Goal: Task Accomplishment & Management: Manage account settings

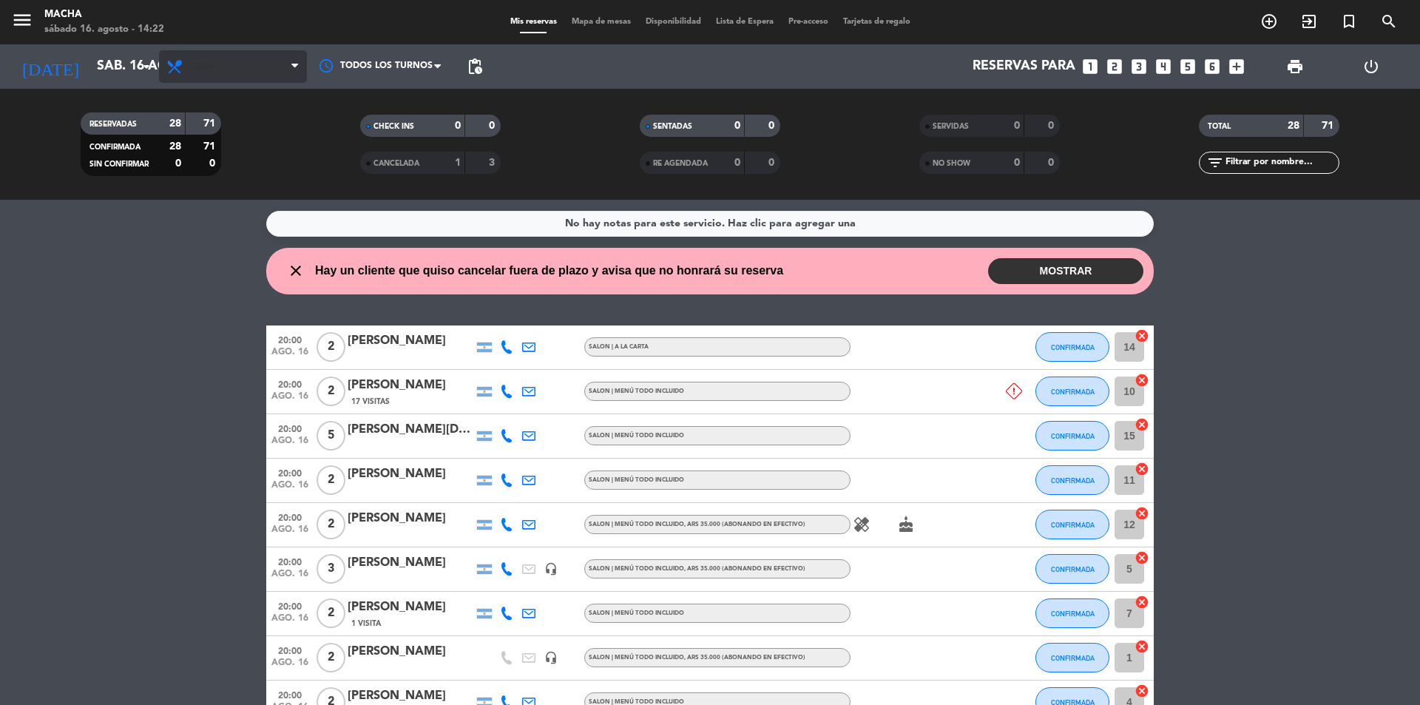
scroll to position [945, 0]
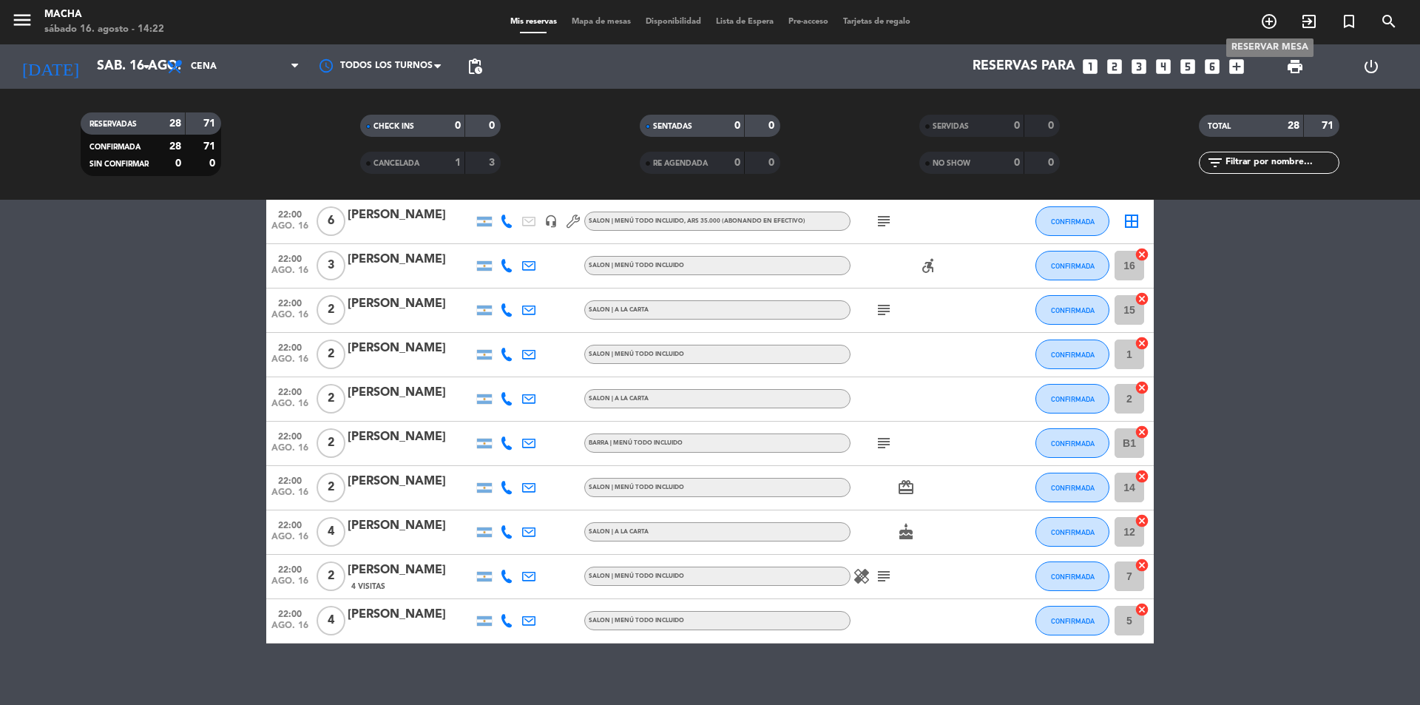
click at [1270, 18] on icon "add_circle_outline" at bounding box center [1269, 22] width 18 height 18
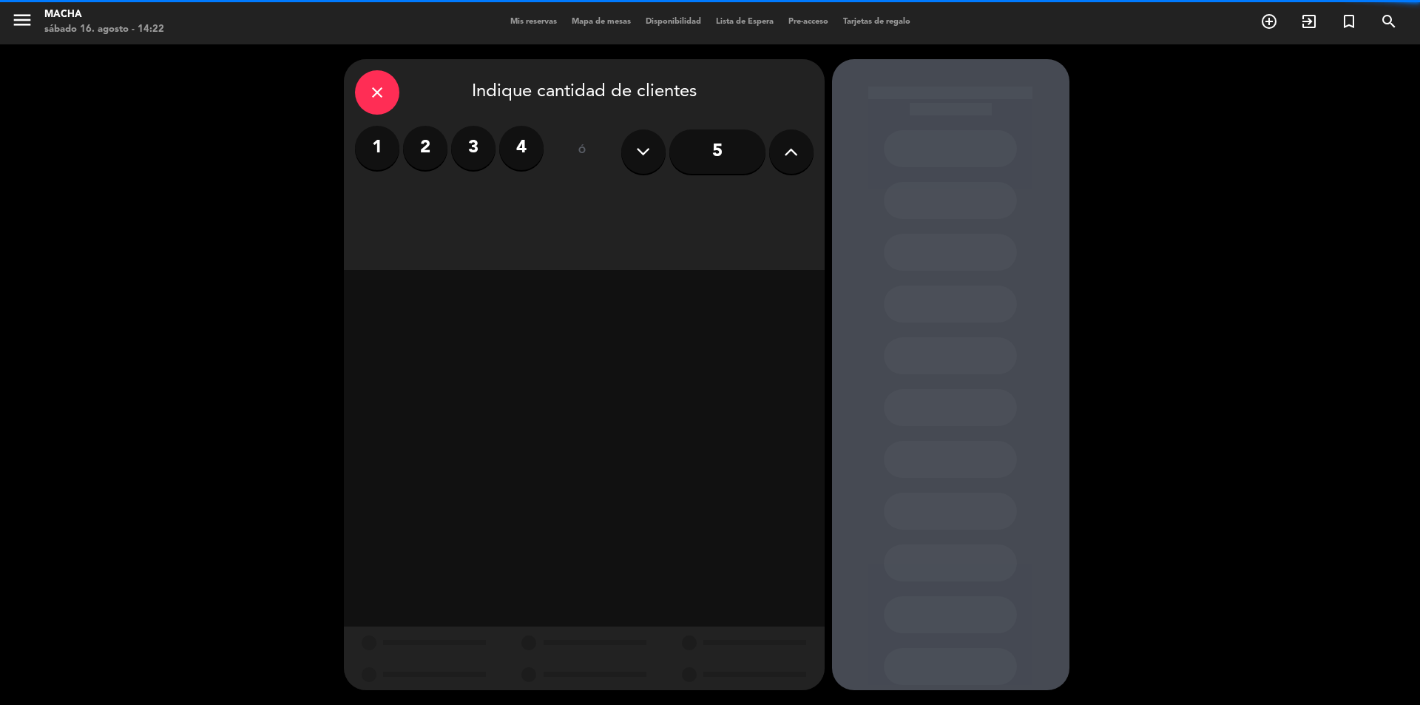
click at [425, 151] on label "2" at bounding box center [425, 148] width 44 height 44
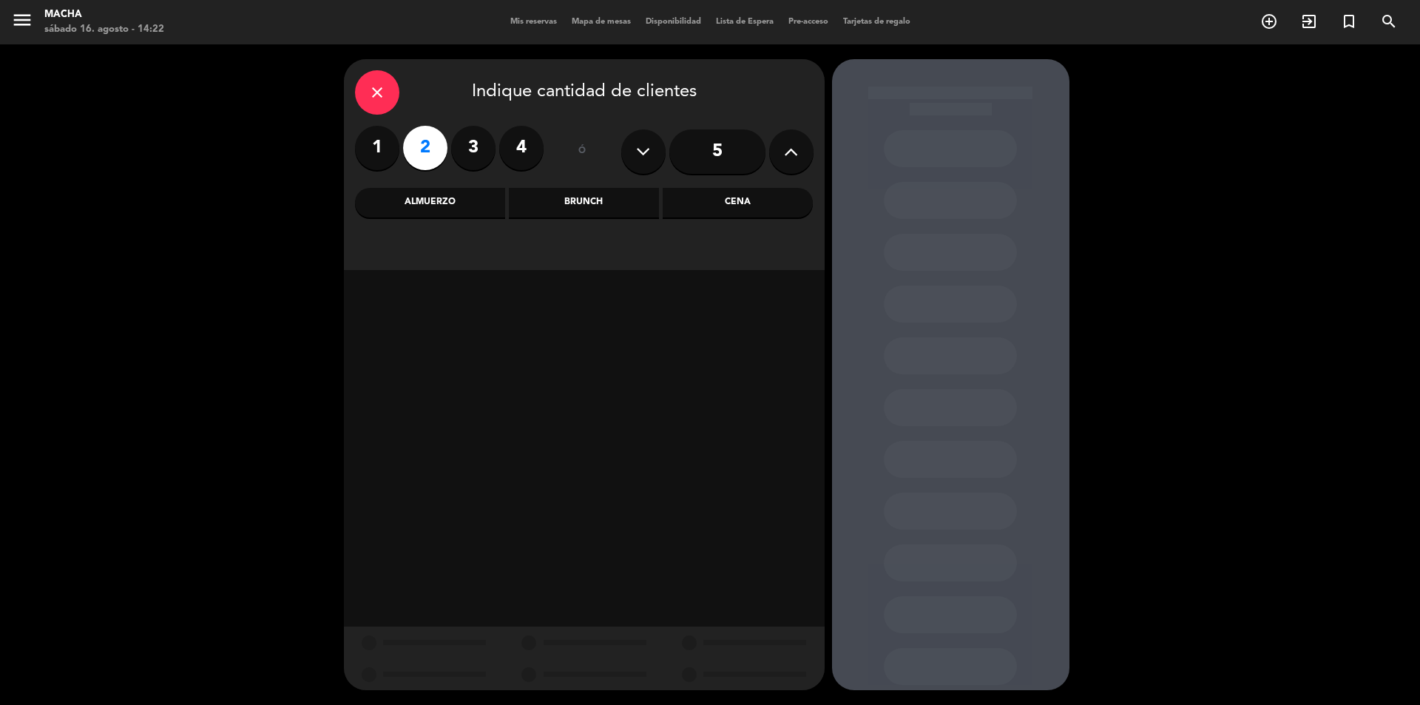
click at [762, 205] on div "Cena" at bounding box center [738, 203] width 150 height 30
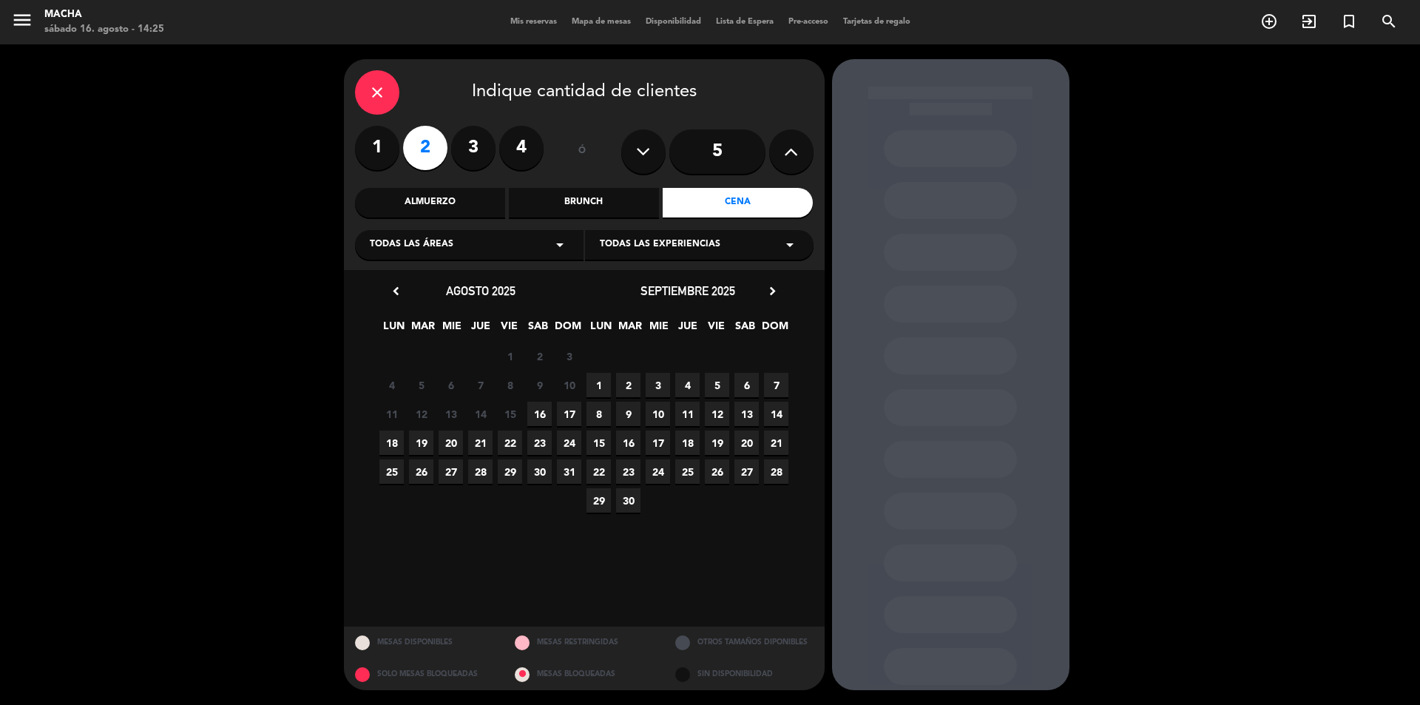
click at [541, 415] on span "16" at bounding box center [539, 414] width 24 height 24
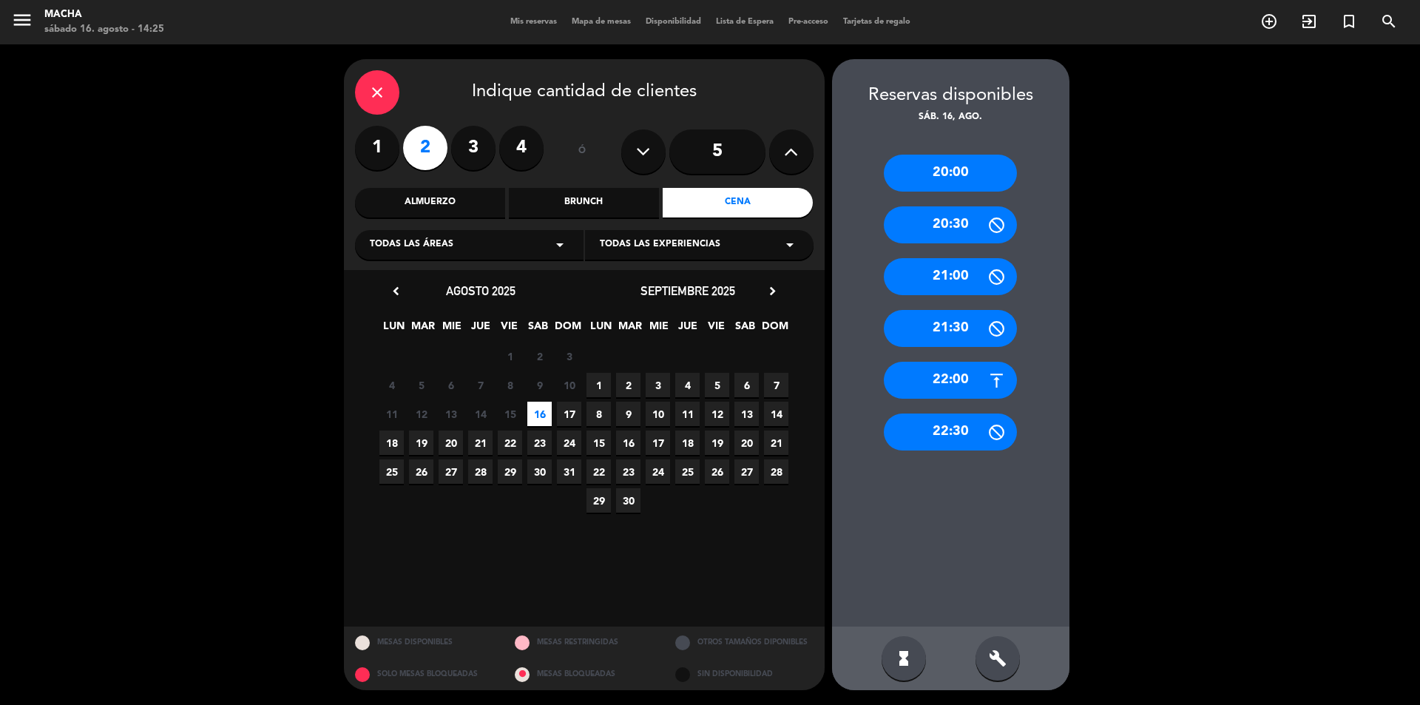
click at [969, 387] on div "22:00" at bounding box center [950, 380] width 133 height 37
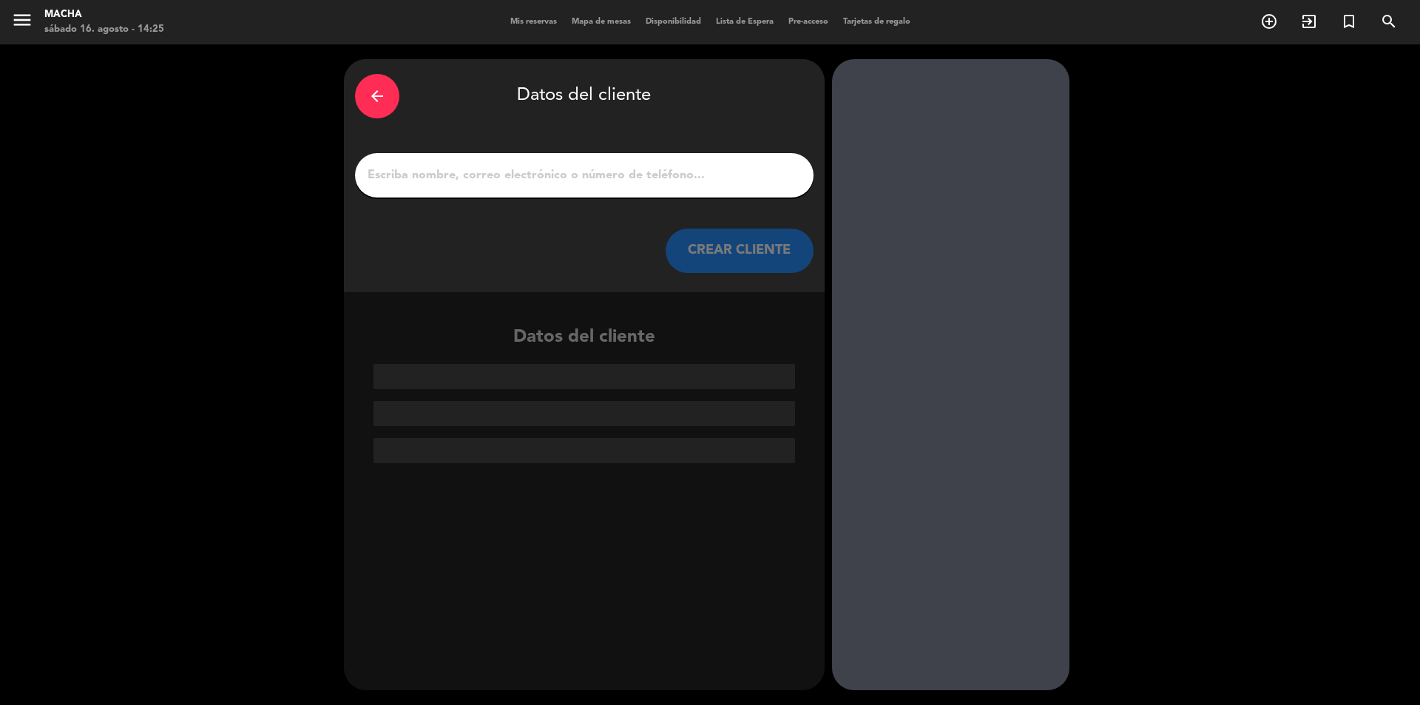
click at [530, 177] on input "1" at bounding box center [584, 175] width 436 height 21
paste input "[PERSON_NAME]"
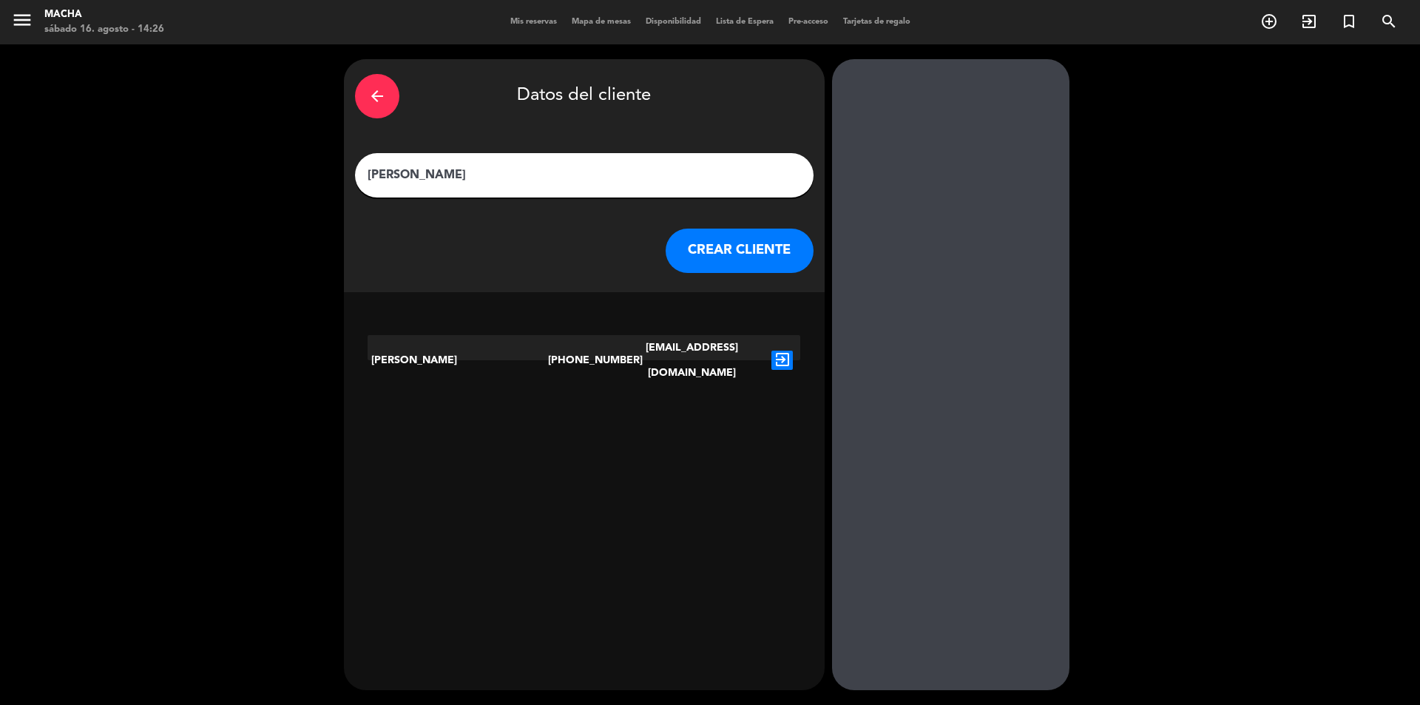
type input "[PERSON_NAME]"
click at [779, 351] on icon "exit_to_app" at bounding box center [781, 360] width 21 height 19
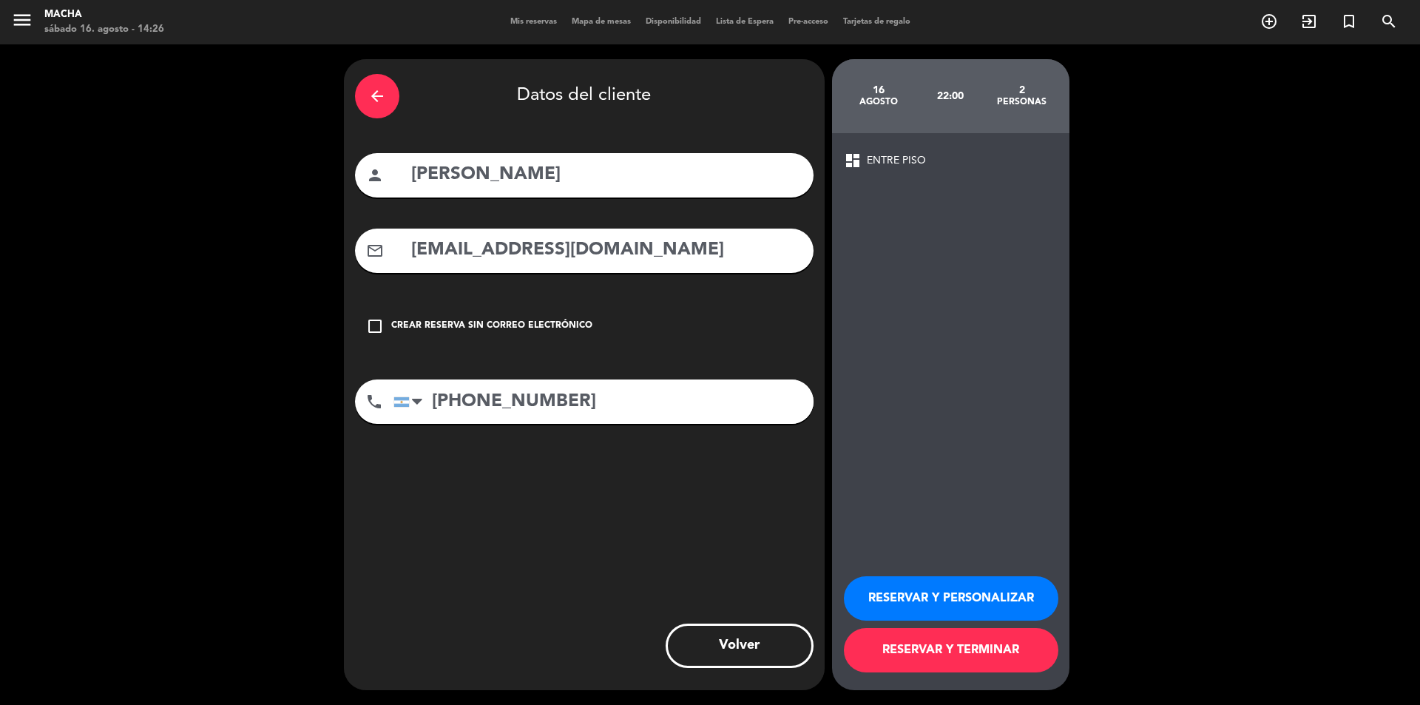
click at [960, 595] on button "RESERVAR Y PERSONALIZAR" at bounding box center [951, 598] width 214 height 44
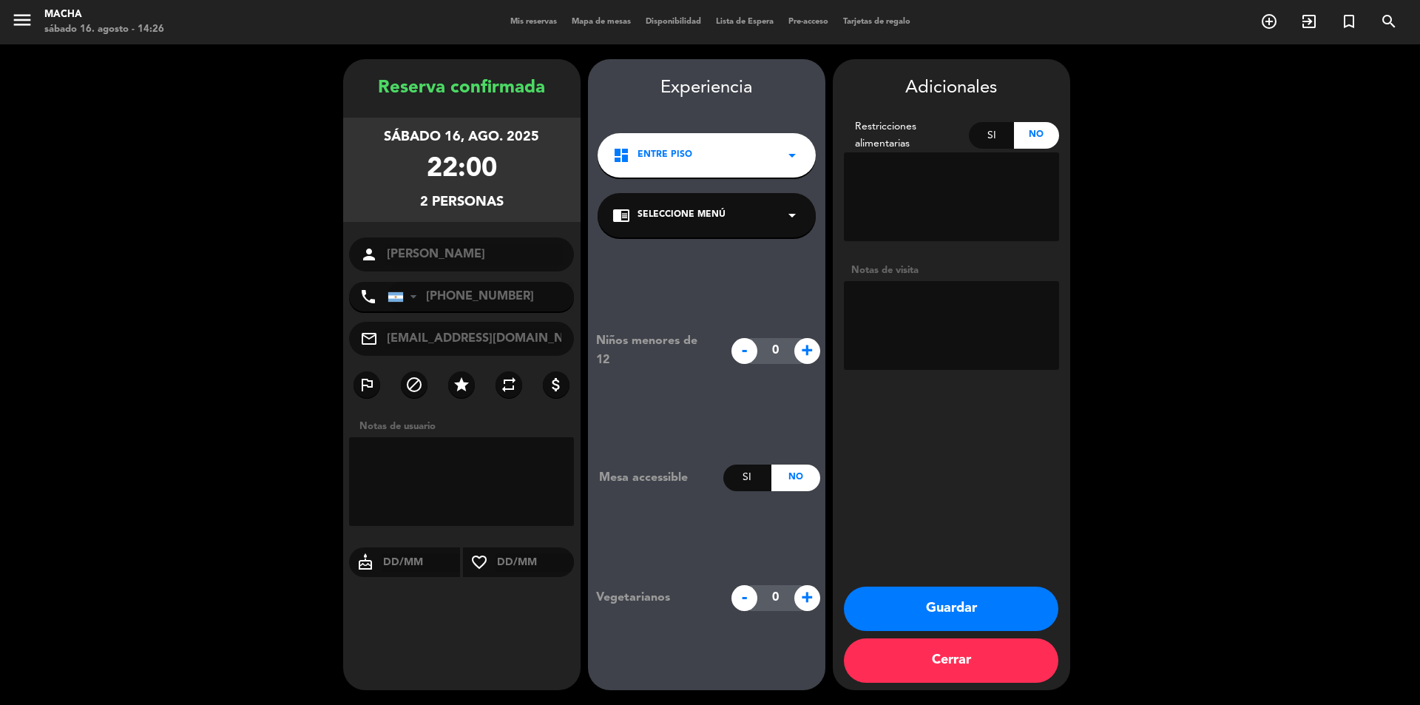
click at [902, 311] on textarea at bounding box center [951, 325] width 215 height 89
type textarea "22:15 reserva tomada por wpp"
click at [775, 217] on div "chrome_reader_mode Seleccione Menú arrow_drop_down" at bounding box center [707, 215] width 218 height 44
click at [766, 219] on div "chrome_reader_mode Seleccione Menú arrow_drop_down" at bounding box center [707, 215] width 218 height 44
drag, startPoint x: 778, startPoint y: 130, endPoint x: 787, endPoint y: 150, distance: 21.8
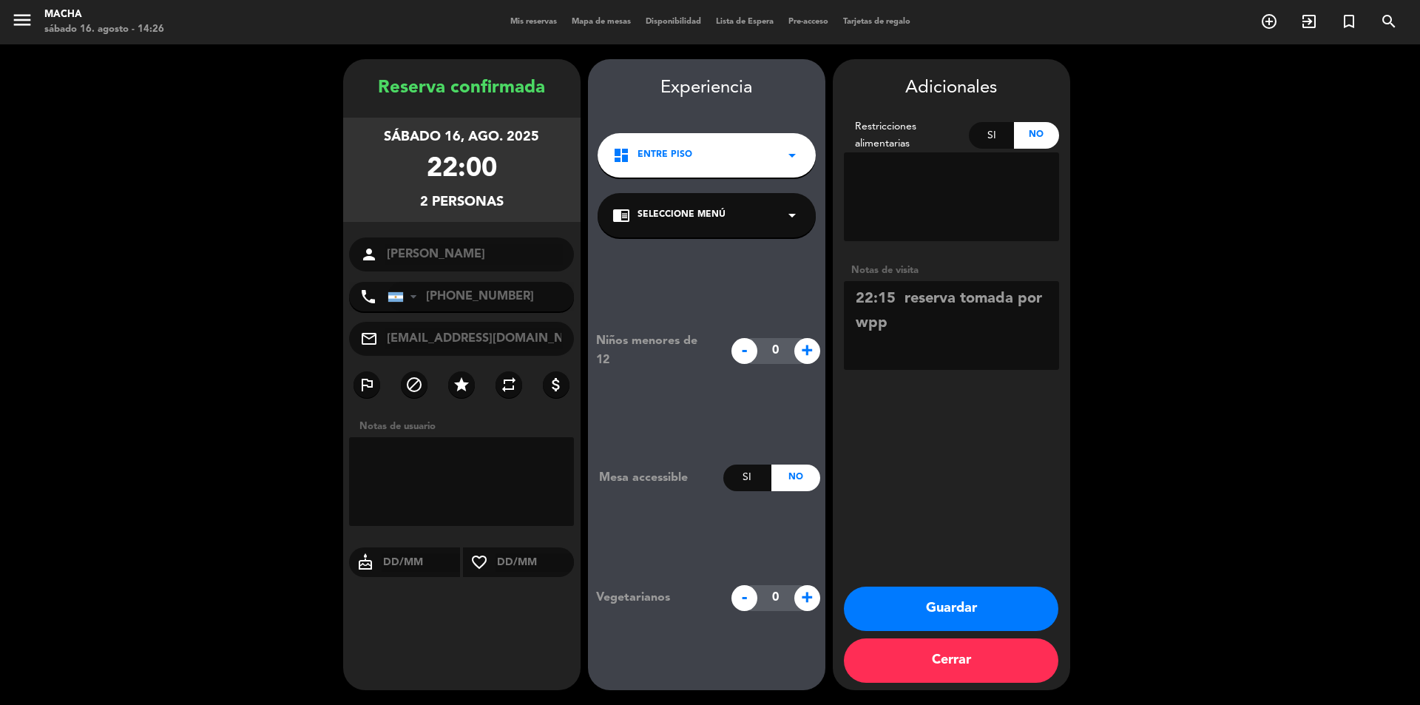
click at [784, 145] on div "Experiencia dashboard ENTRE PISO arrow_drop_down chrome_reader_mode Seleccione …" at bounding box center [706, 389] width 237 height 631
click at [790, 155] on icon "arrow_drop_down" at bounding box center [792, 155] width 18 height 18
click at [780, 210] on div "chrome_reader_mode Seleccione Menú arrow_drop_down" at bounding box center [707, 215] width 218 height 44
click at [751, 248] on div "SALON ENTRE PISO" at bounding box center [706, 255] width 189 height 15
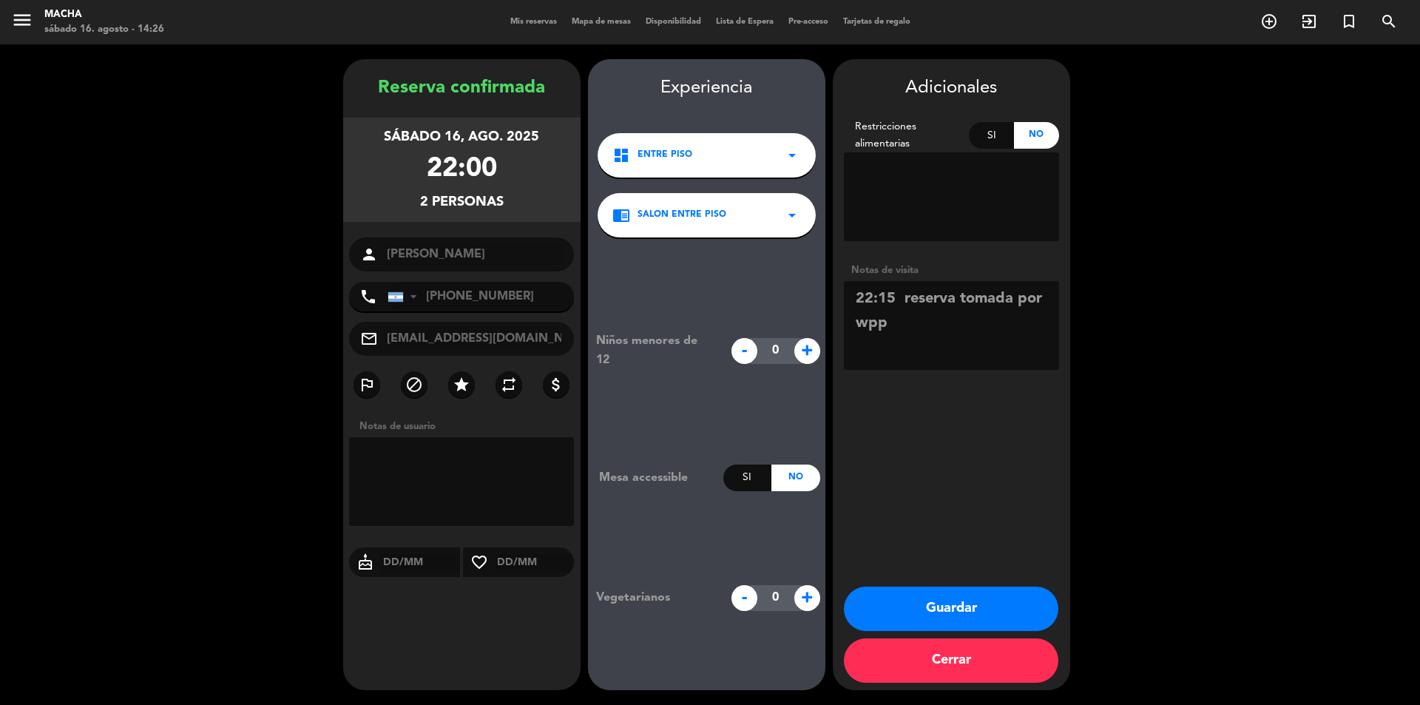
click at [779, 214] on div "chrome_reader_mode SALON ENTRE PISO arrow_drop_down" at bounding box center [707, 215] width 218 height 44
click at [756, 249] on div "SALON ENTRE PISO" at bounding box center [706, 255] width 211 height 15
click at [768, 214] on div "chrome_reader_mode SALON ENTRE PISO arrow_drop_down" at bounding box center [707, 215] width 218 height 44
drag, startPoint x: 636, startPoint y: 214, endPoint x: 624, endPoint y: 212, distance: 11.9
click at [636, 213] on div "chrome_reader_mode SALON ENTRE PISO arrow_drop_down" at bounding box center [707, 215] width 218 height 44
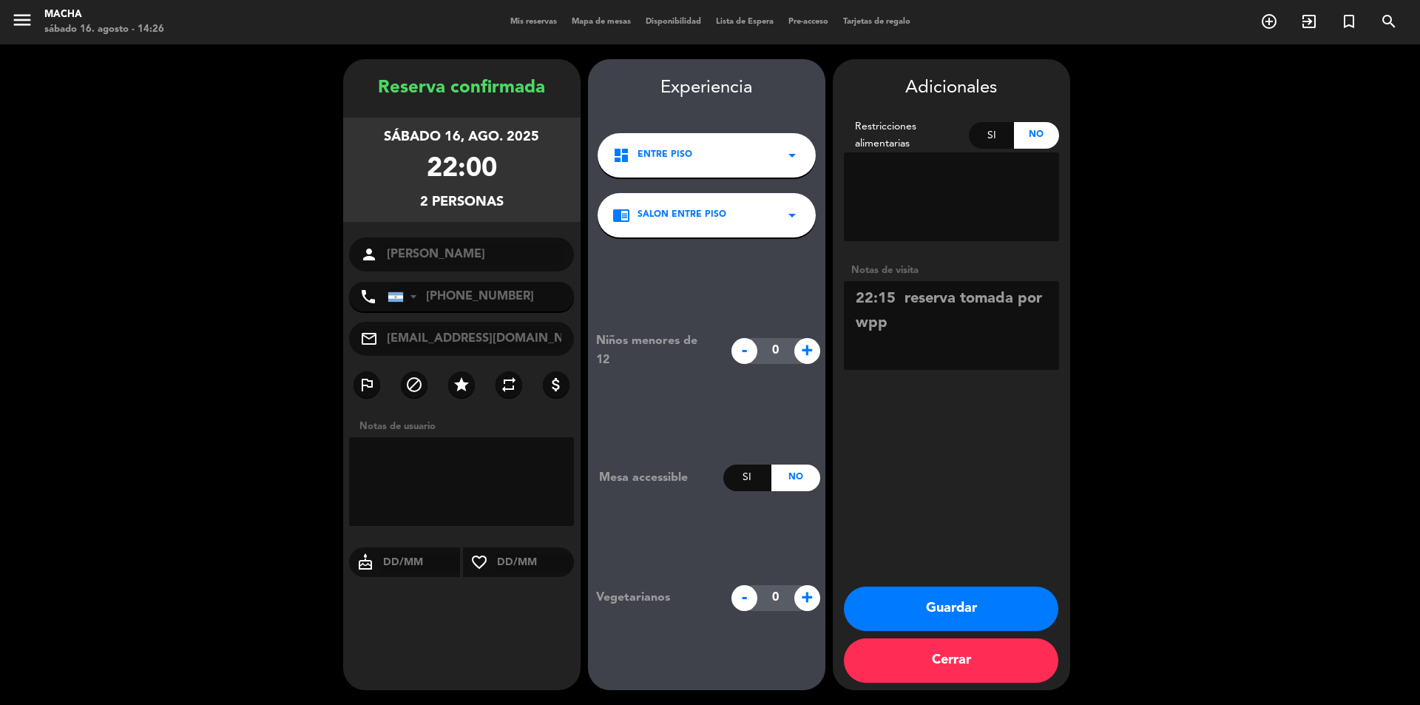
click at [623, 212] on icon "chrome_reader_mode" at bounding box center [621, 215] width 18 height 18
click at [785, 227] on div "chrome_reader_mode SALON ENTRE PISO arrow_drop_down" at bounding box center [707, 215] width 218 height 44
click at [963, 606] on button "Guardar" at bounding box center [951, 608] width 214 height 44
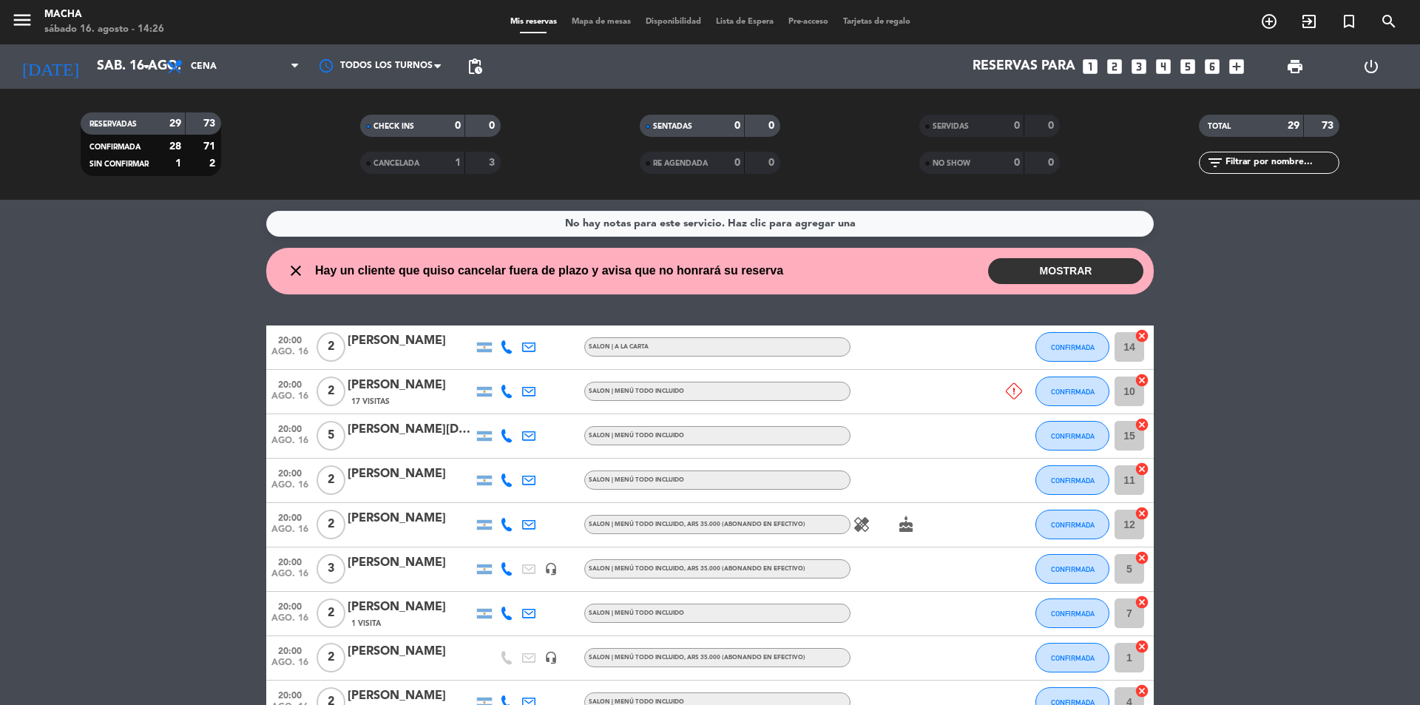
click at [1032, 276] on button "MOSTRAR" at bounding box center [1065, 271] width 155 height 26
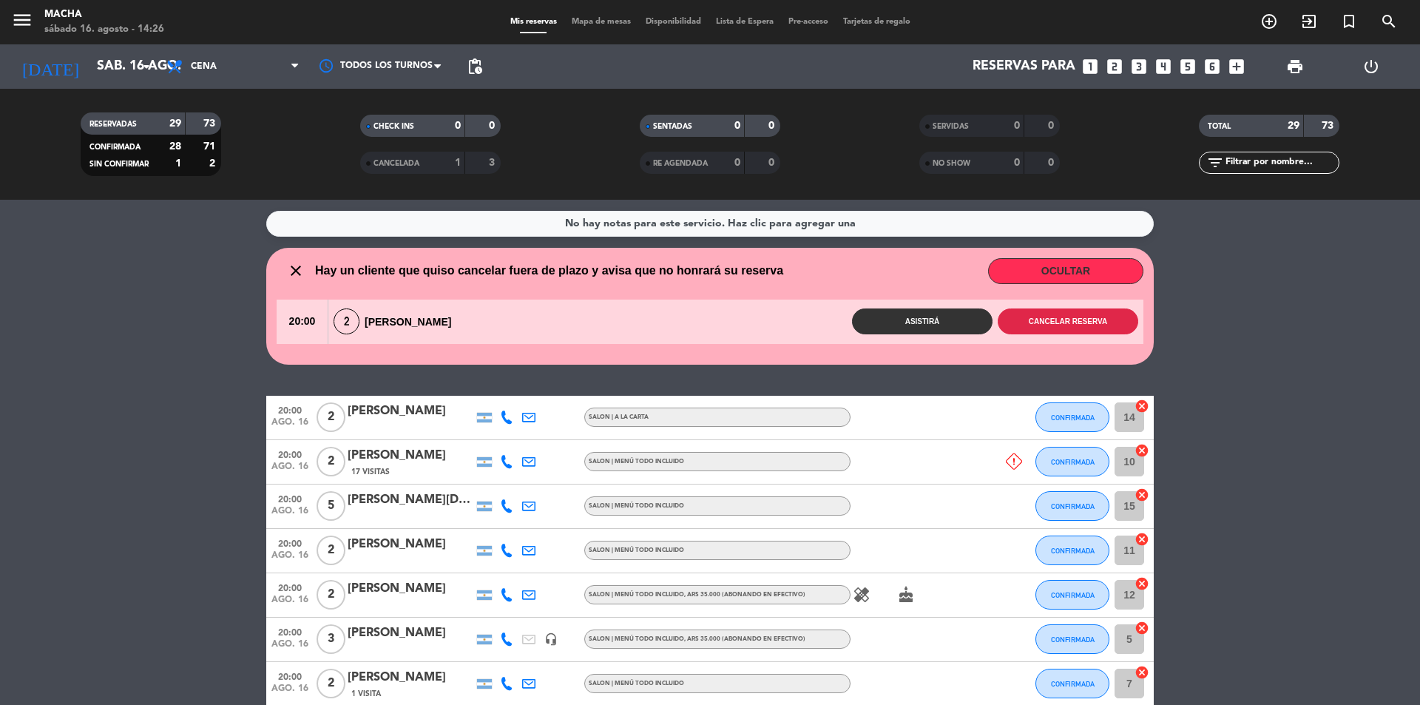
click at [1091, 320] on button "Cancelar reserva" at bounding box center [1068, 321] width 141 height 26
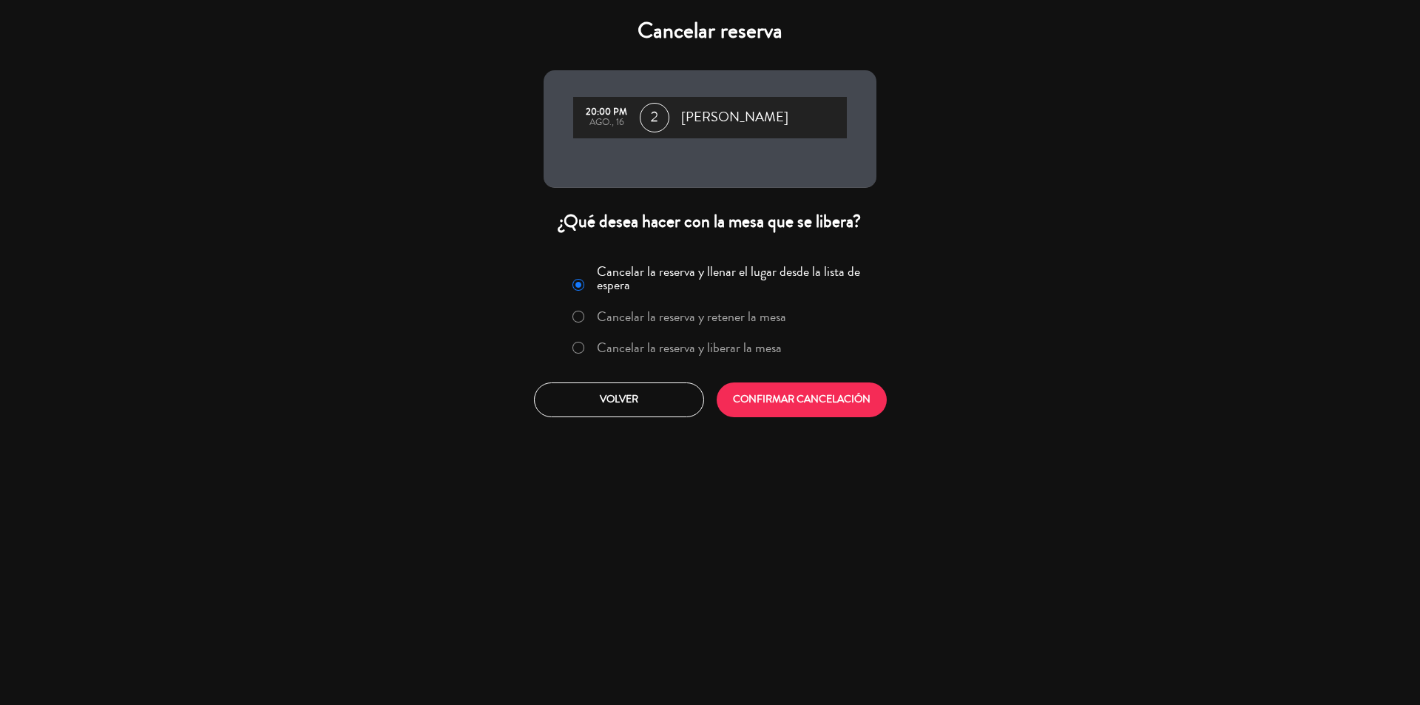
click at [664, 342] on label "Cancelar la reserva y liberar la mesa" at bounding box center [689, 347] width 185 height 13
click at [803, 387] on button "CONFIRMAR CANCELACIÓN" at bounding box center [802, 399] width 170 height 35
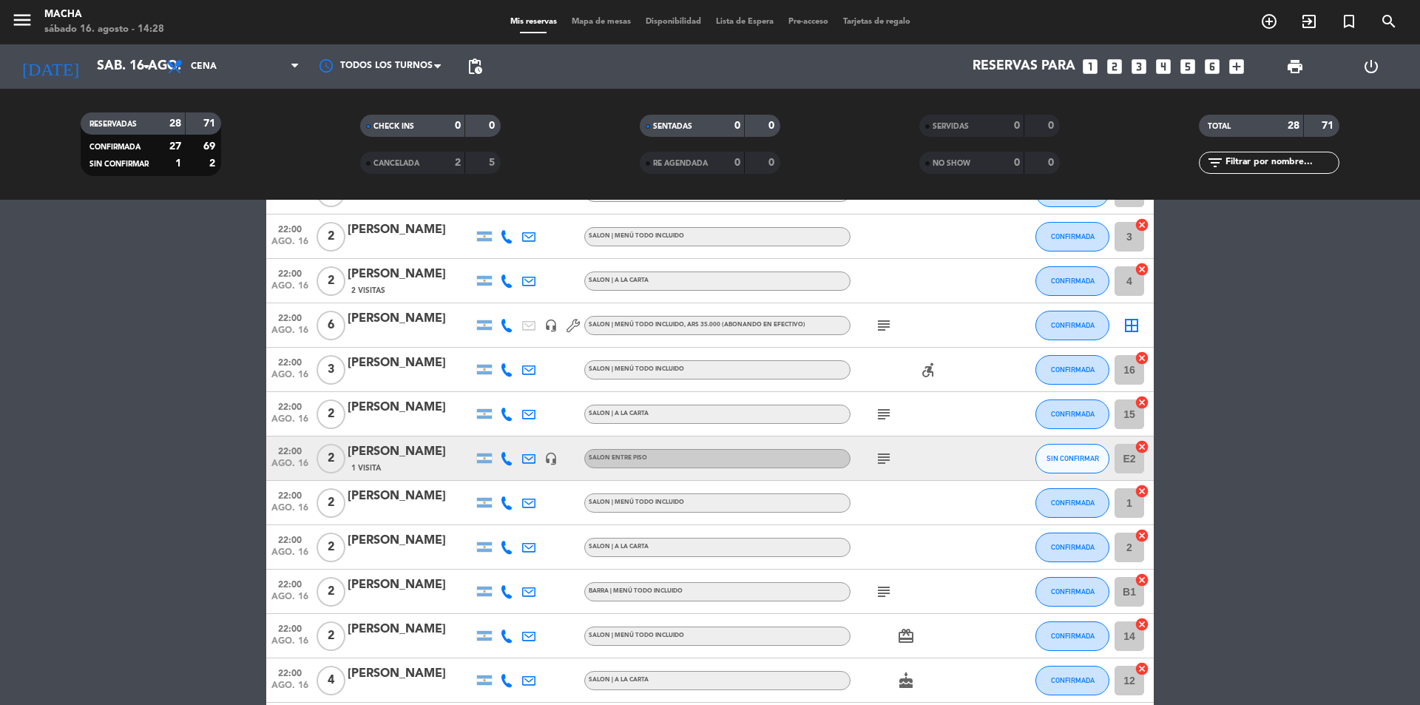
scroll to position [813, 0]
